Goal: Task Accomplishment & Management: Use online tool/utility

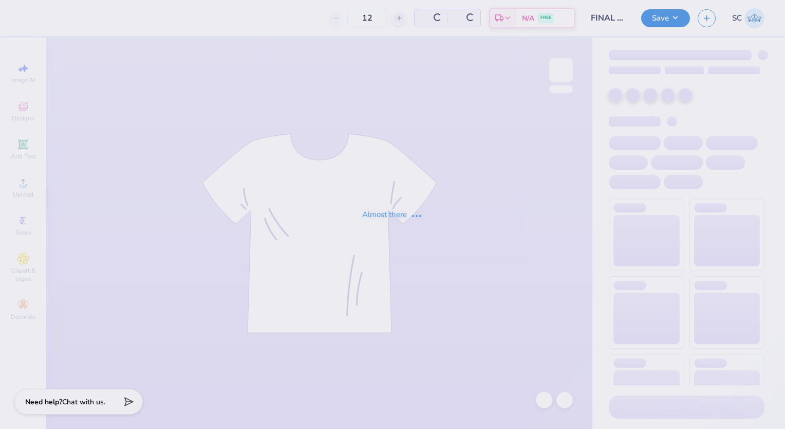
type input "228"
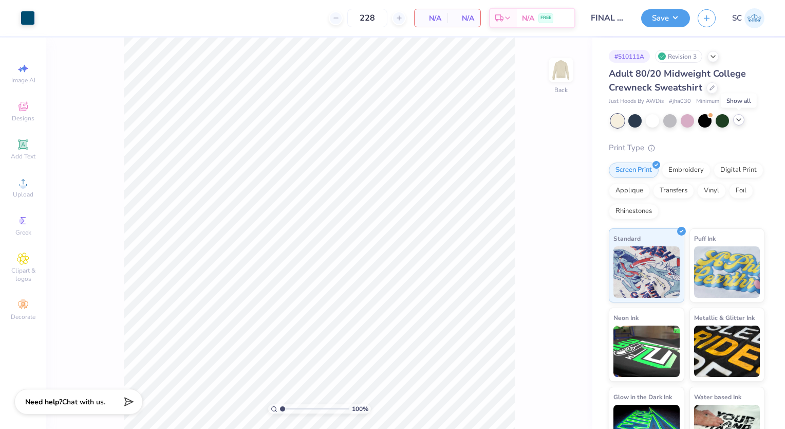
click at [738, 118] on icon at bounding box center [739, 120] width 8 height 8
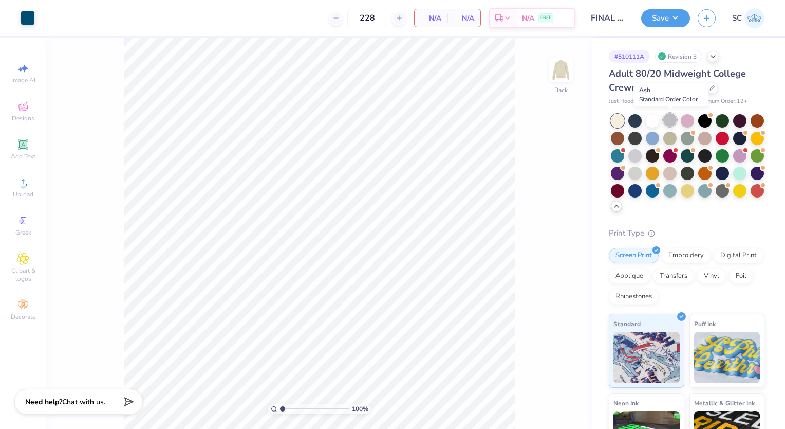
click at [671, 124] on div at bounding box center [669, 119] width 13 height 13
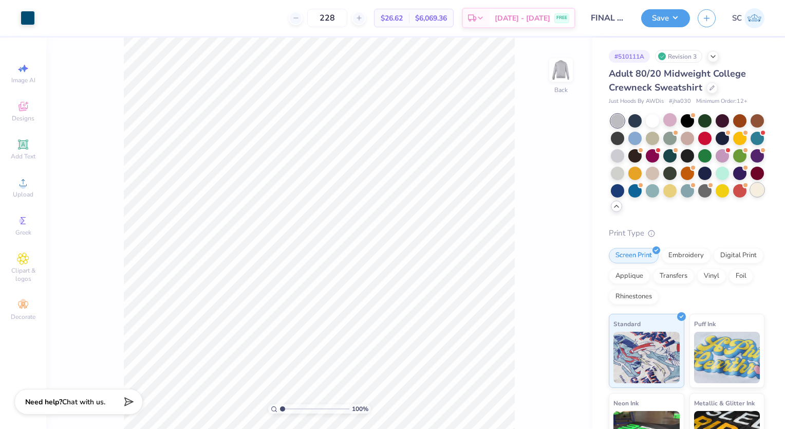
click at [751, 196] on div at bounding box center [757, 189] width 13 height 13
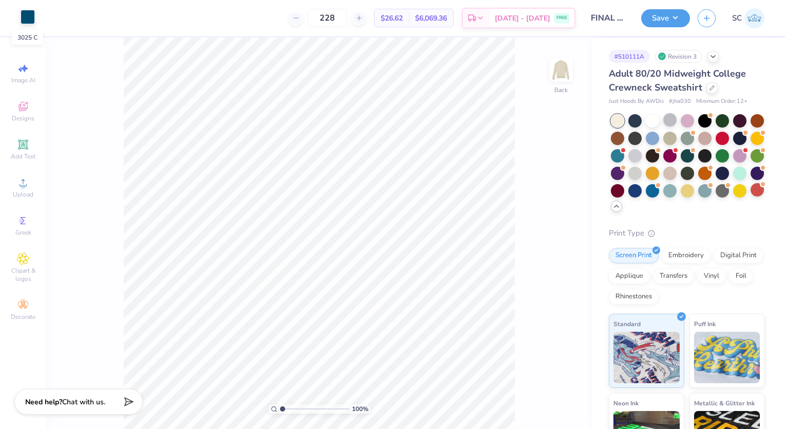
click at [31, 24] on div at bounding box center [28, 17] width 14 height 14
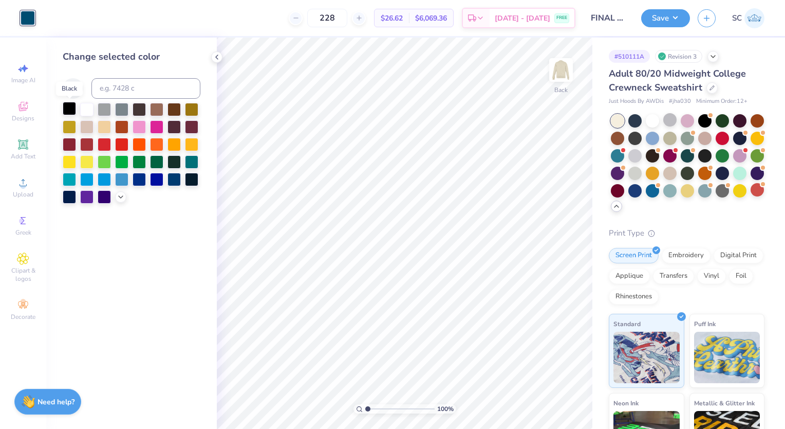
click at [73, 104] on div at bounding box center [69, 108] width 13 height 13
click at [216, 55] on icon at bounding box center [217, 57] width 8 height 8
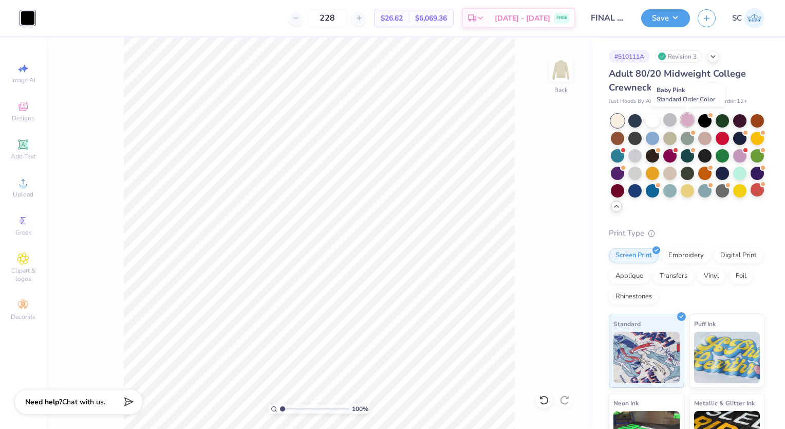
click at [687, 117] on div at bounding box center [687, 119] width 13 height 13
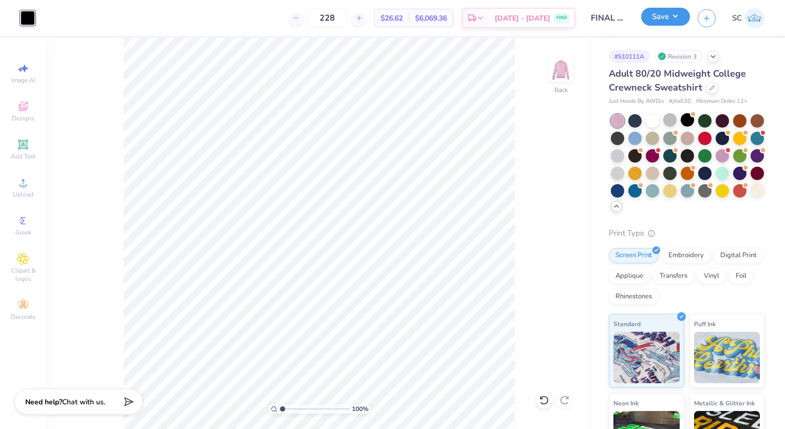
click at [675, 15] on button "Save" at bounding box center [665, 17] width 49 height 18
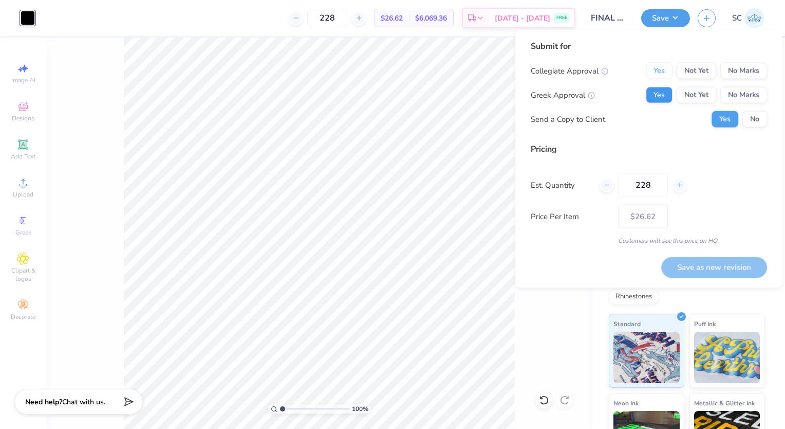
drag, startPoint x: 664, startPoint y: 74, endPoint x: 664, endPoint y: 92, distance: 18.0
click at [664, 92] on div "Collegiate Approval Yes Not Yet No Marks Greek Approval Yes Not Yet No Marks Se…" at bounding box center [649, 95] width 236 height 65
click at [664, 92] on button "Yes" at bounding box center [659, 95] width 27 height 16
click at [664, 73] on button "Yes" at bounding box center [659, 71] width 27 height 16
click at [658, 184] on input "228" at bounding box center [643, 185] width 50 height 24
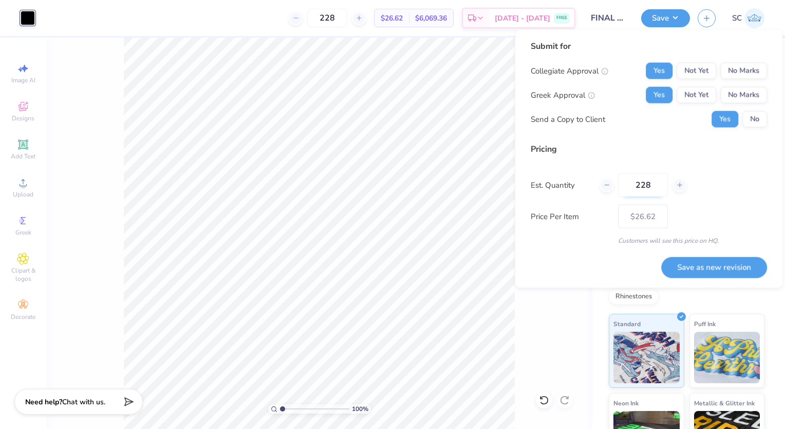
click at [658, 184] on input "228" at bounding box center [643, 185] width 50 height 24
type input "250"
type input "$26.59"
type input "250"
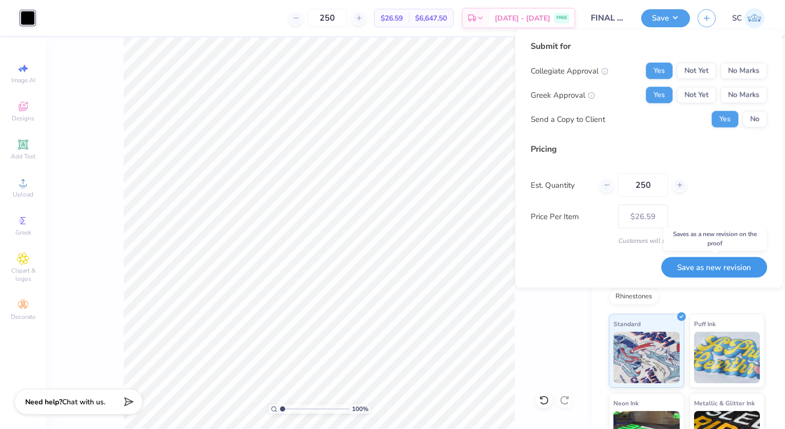
click at [743, 267] on button "Save as new revision" at bounding box center [714, 266] width 106 height 21
type input "$26.59"
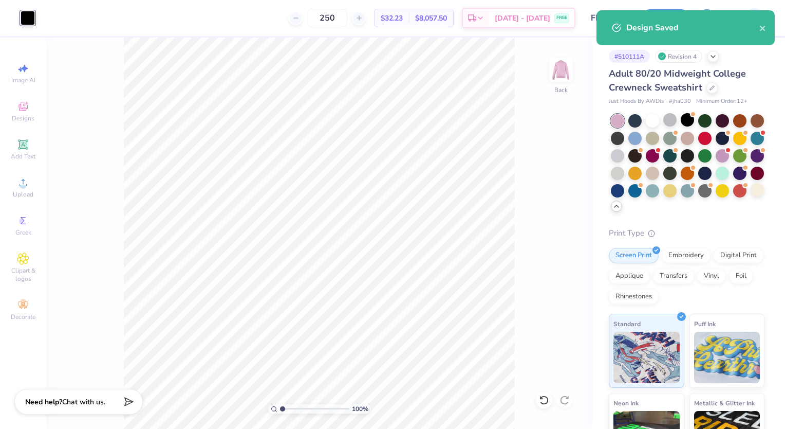
click at [757, 29] on div "Design Saved" at bounding box center [692, 28] width 133 height 12
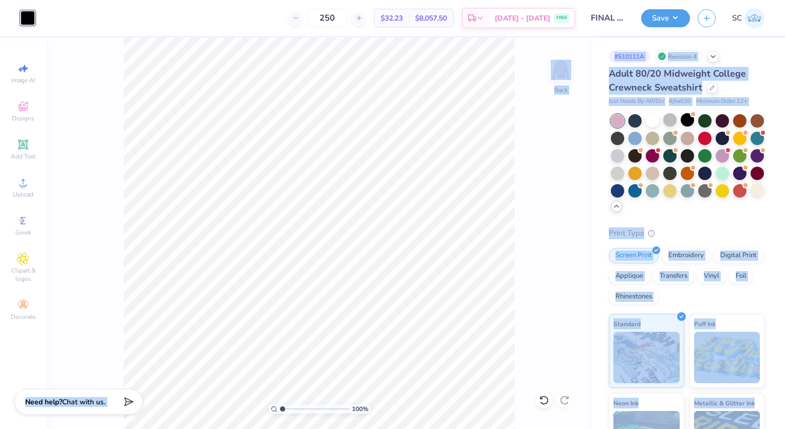
drag, startPoint x: 763, startPoint y: 25, endPoint x: 577, endPoint y: 103, distance: 202.2
click at [768, 46] on div "# 510111A Revision 4 Adult 80/20 Midweight College Crewneck Sweatshirt Just Hoo…" at bounding box center [689, 292] width 193 height 508
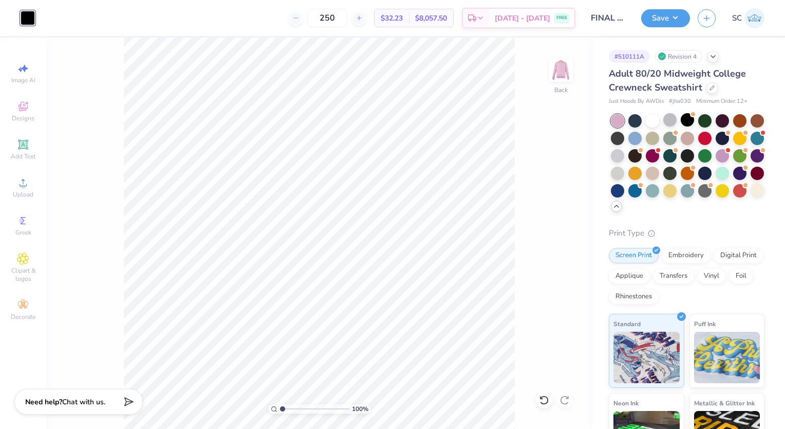
drag, startPoint x: 768, startPoint y: 46, endPoint x: 743, endPoint y: 45, distance: 24.7
click at [743, 45] on div "# 510111A Revision 4 Adult 80/20 Midweight College Crewneck Sweatshirt Just Hoo…" at bounding box center [689, 292] width 193 height 508
drag, startPoint x: 672, startPoint y: 104, endPoint x: 691, endPoint y: 103, distance: 19.0
click at [691, 103] on div "Just Hoods By AWDis # jha030 Minimum Order: 12 +" at bounding box center [687, 101] width 156 height 9
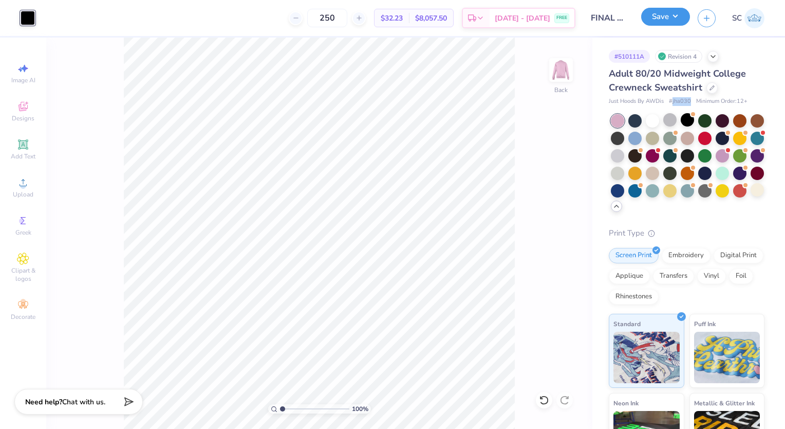
click at [674, 18] on button "Save" at bounding box center [665, 17] width 49 height 18
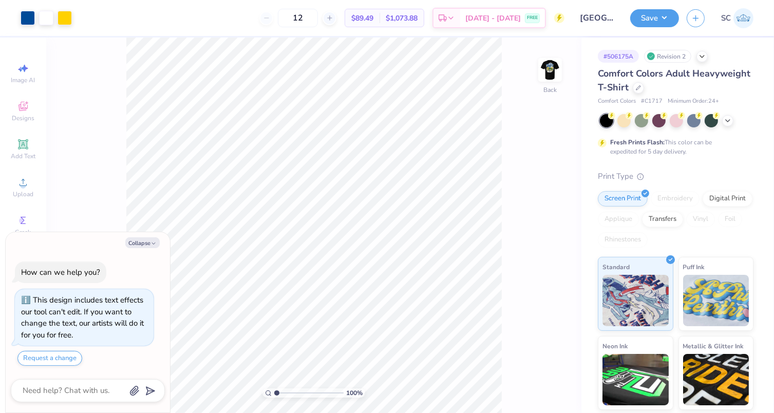
click at [668, 15] on button "Save" at bounding box center [655, 18] width 49 height 18
type textarea "x"
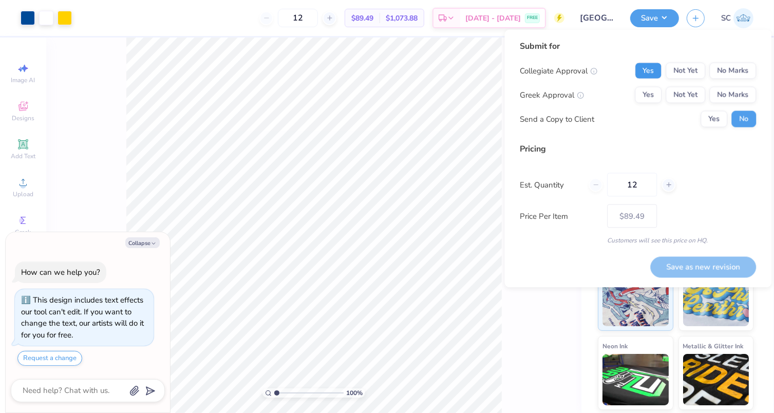
click at [660, 65] on button "Yes" at bounding box center [648, 71] width 27 height 16
